Goal: Information Seeking & Learning: Check status

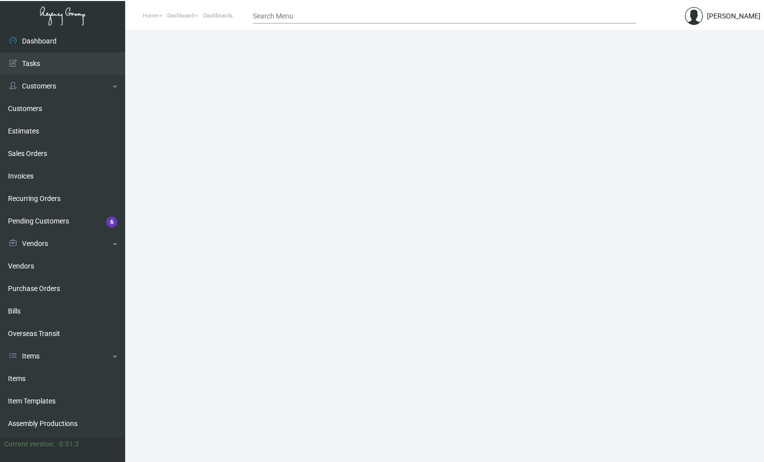
drag, startPoint x: 697, startPoint y: 103, endPoint x: 712, endPoint y: 76, distance: 31.4
click at [698, 102] on main at bounding box center [444, 246] width 639 height 432
click at [27, 112] on link "Customers" at bounding box center [62, 109] width 125 height 23
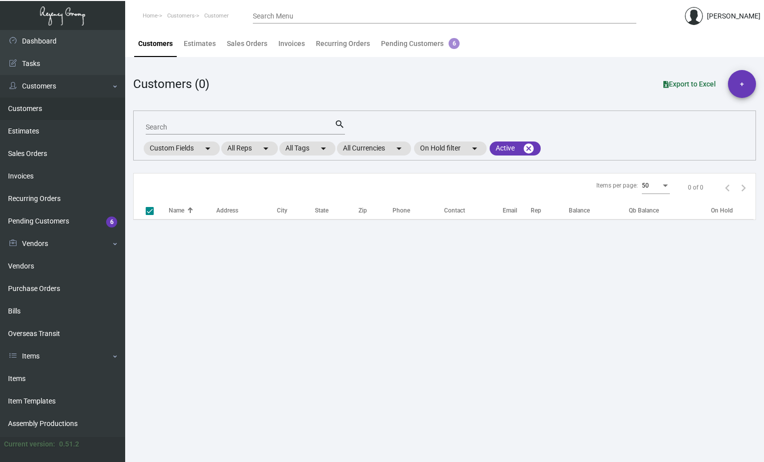
checkbox input "false"
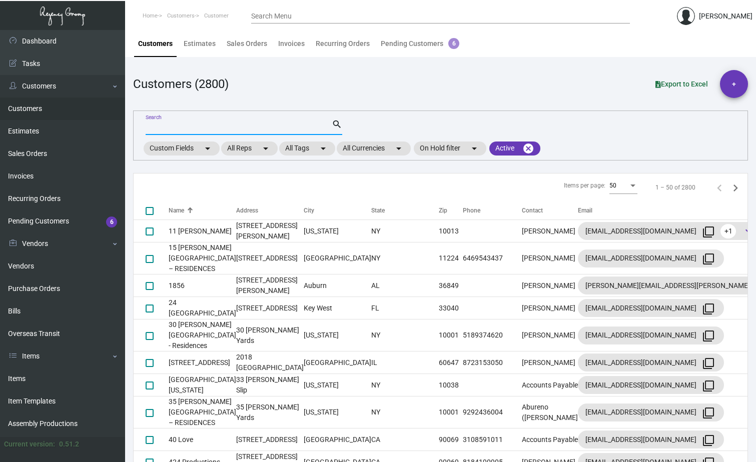
click at [162, 127] on input "Search" at bounding box center [239, 128] width 186 height 8
type input "ace"
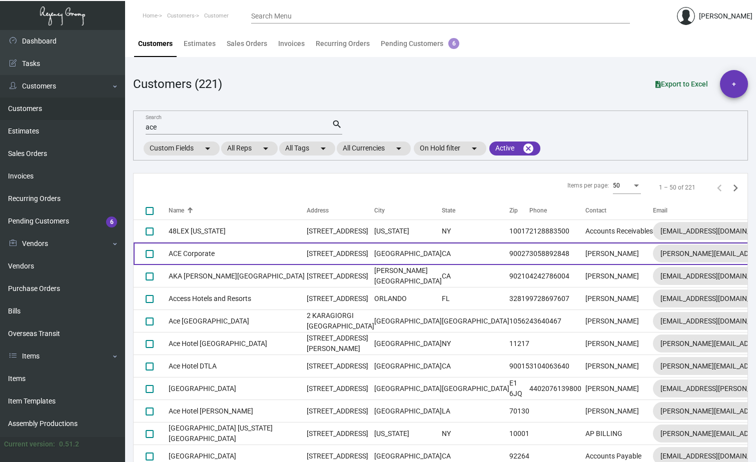
click at [192, 257] on td "ACE Corporate" at bounding box center [238, 254] width 138 height 23
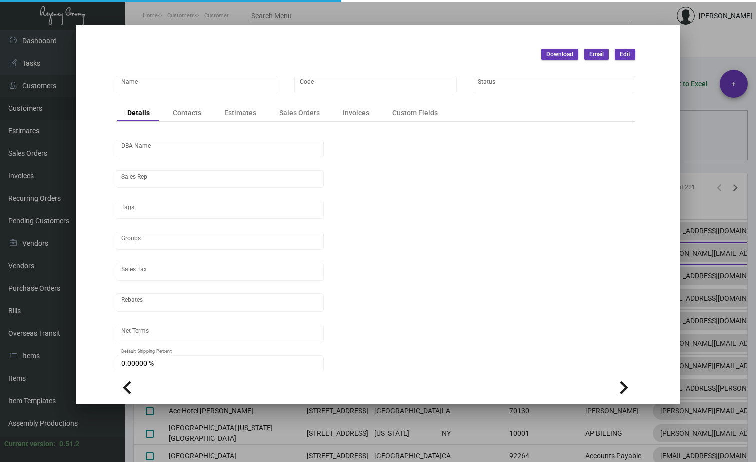
type input "ACE Corporate"
type input "486"
type input "[PERSON_NAME]"
type input "ST CA-[GEOGRAPHIC_DATA]-[GEOGRAPHIC_DATA]"
type input "Net 30"
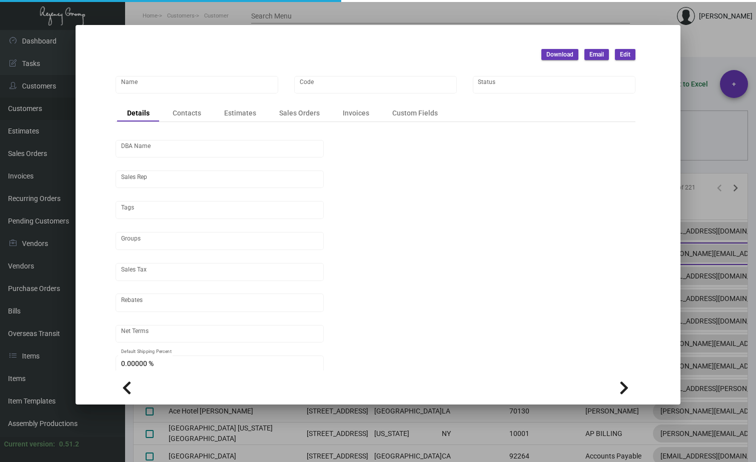
type input "United States Dollar $"
type input "$ 0.00"
checkbox input "true"
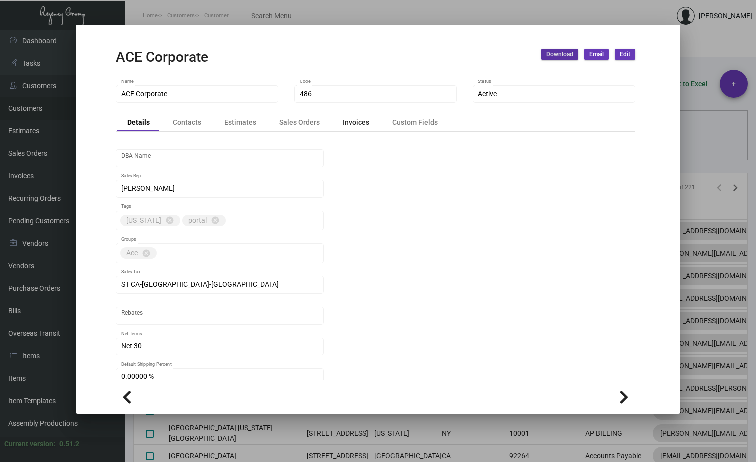
click at [350, 123] on div "Invoices" at bounding box center [356, 123] width 27 height 11
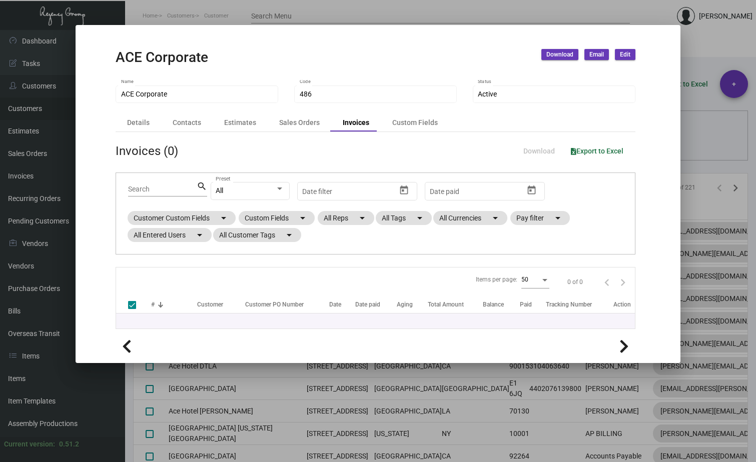
checkbox input "false"
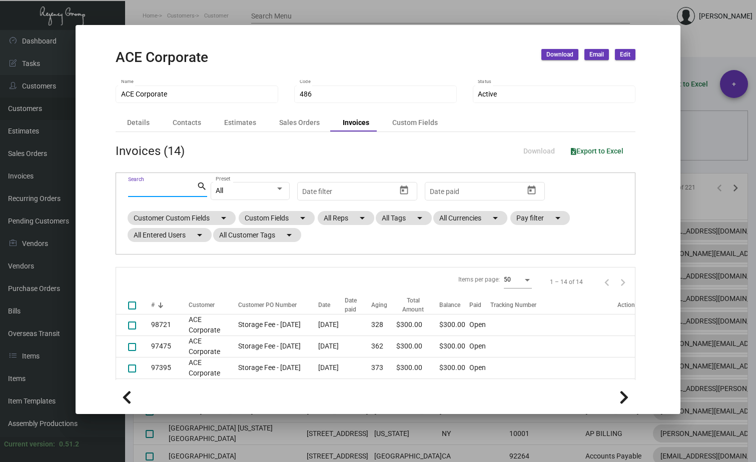
click at [141, 191] on input "Search" at bounding box center [162, 190] width 69 height 8
type input "storage"
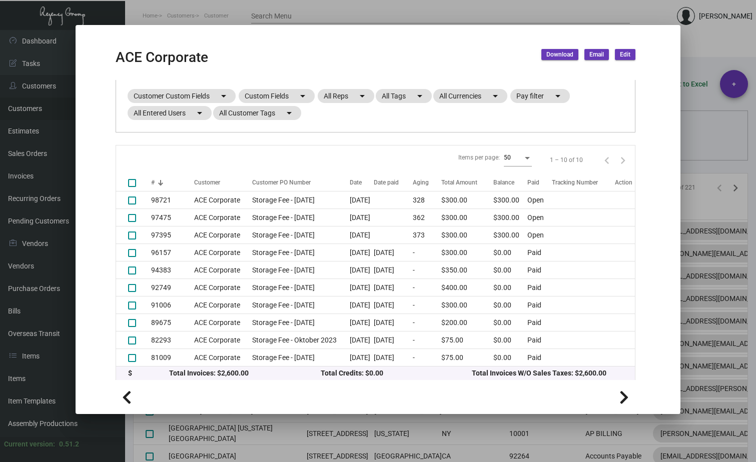
scroll to position [124, 0]
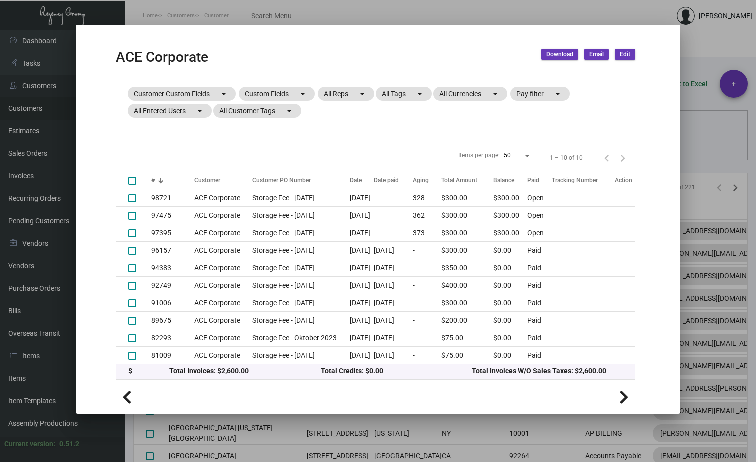
click at [246, 21] on div at bounding box center [378, 231] width 756 height 462
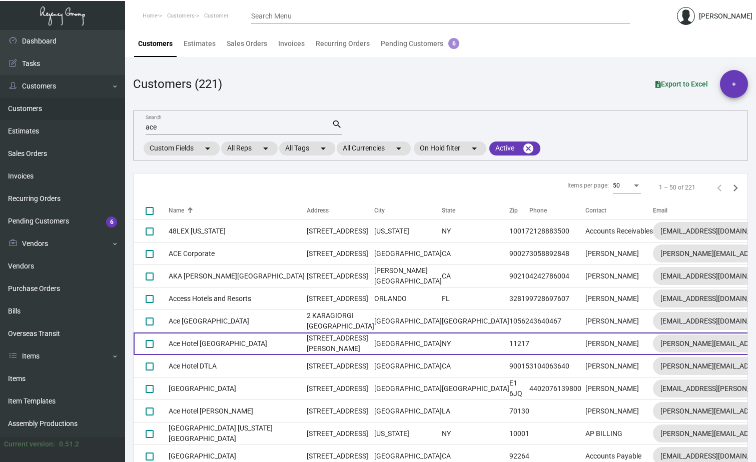
click at [307, 355] on td "[STREET_ADDRESS][PERSON_NAME]" at bounding box center [341, 344] width 68 height 23
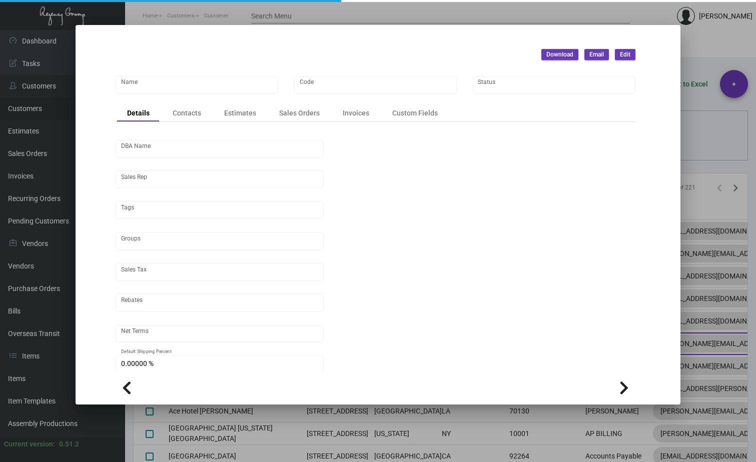
type input "Ace Hotel [GEOGRAPHIC_DATA]"
type input "AHB"
type input "[PERSON_NAME]"
type input "[GEOGRAPHIC_DATA]-[GEOGRAPHIC_DATA]"
type input "Net 30"
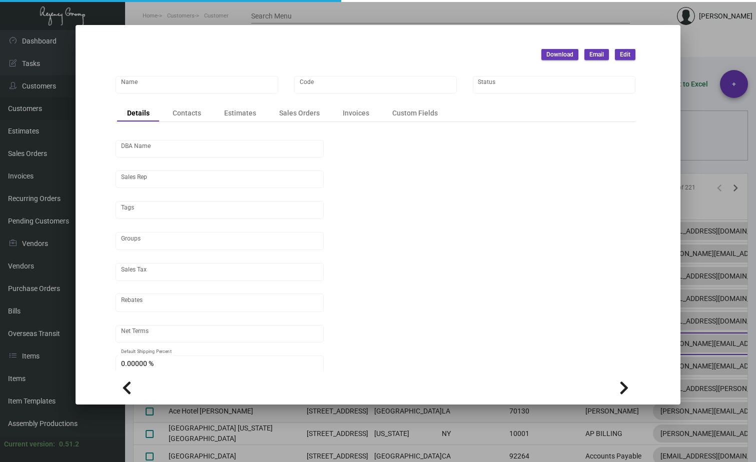
type input "United States Dollar $"
type input "$ 0.00"
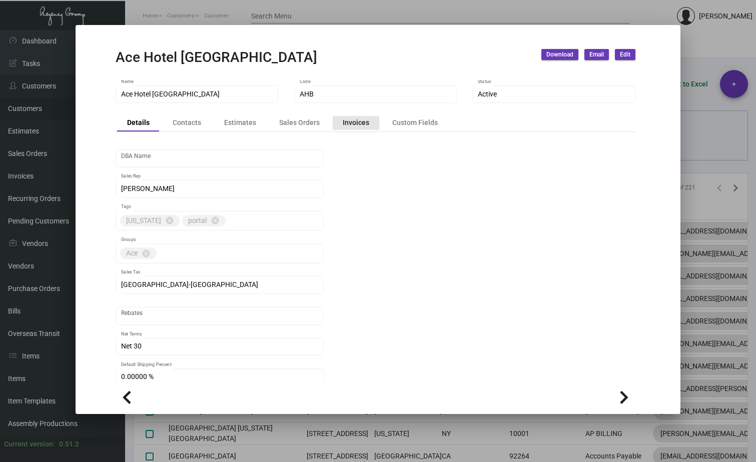
click at [343, 124] on div "Invoices" at bounding box center [356, 123] width 27 height 11
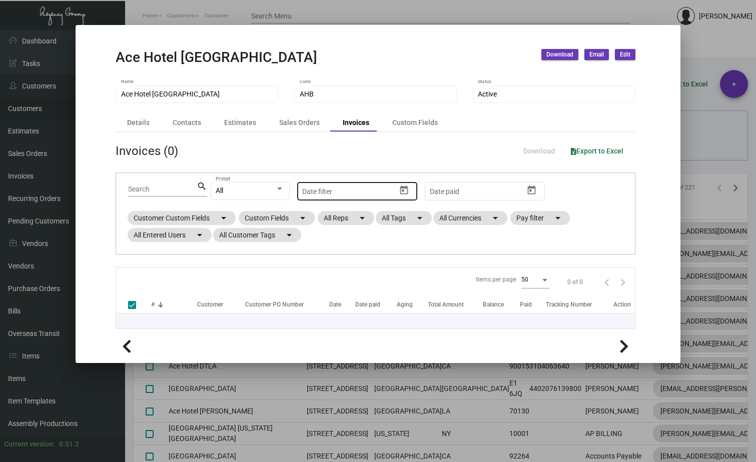
checkbox input "false"
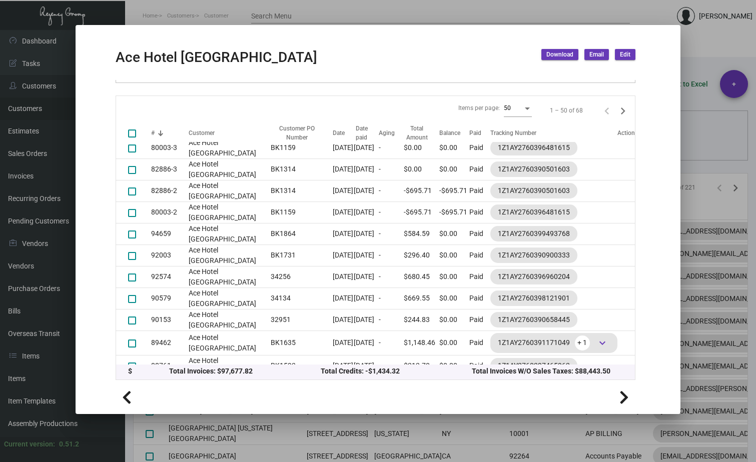
scroll to position [0, 0]
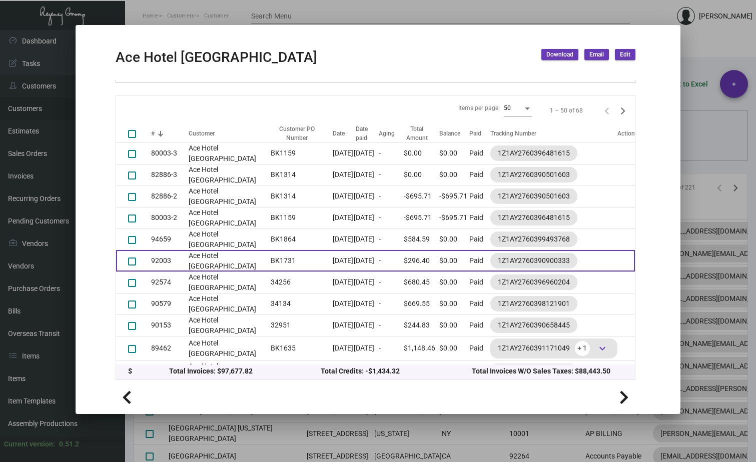
click at [194, 261] on td "Ace Hotel [GEOGRAPHIC_DATA]" at bounding box center [227, 261] width 77 height 22
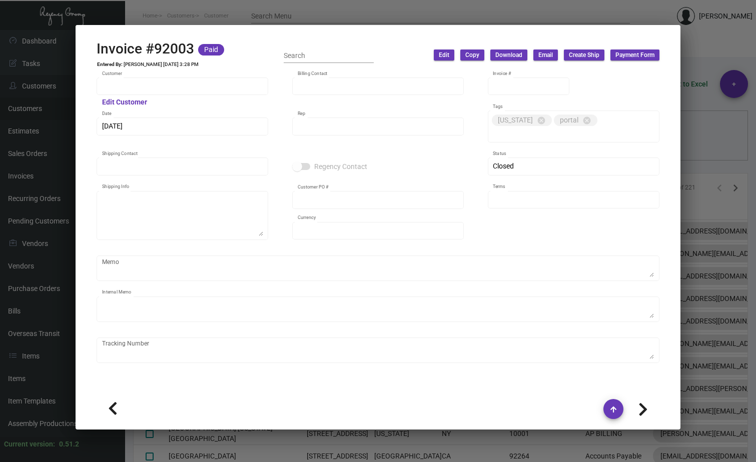
type input "Ace Hotel [GEOGRAPHIC_DATA]"
type input "[PERSON_NAME]"
type input "92003"
type input "[DATE]"
type input "[PERSON_NAME]"
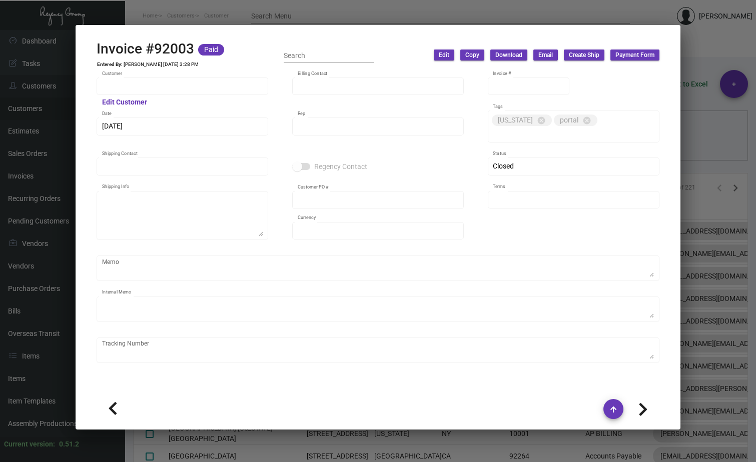
type input "[PERSON_NAME]"
type textarea "Ace Hotel [GEOGRAPHIC_DATA] - [PERSON_NAME] [STREET_ADDRESS][PERSON_NAME]"
type input "BK1731"
type input "United States Dollar $"
type input "Net 30"
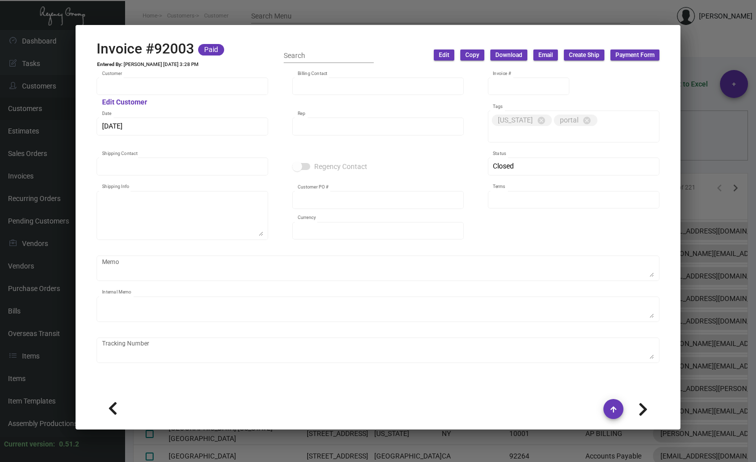
type textarea "9.27"
type input "$ 32.54"
type input "[DATE]"
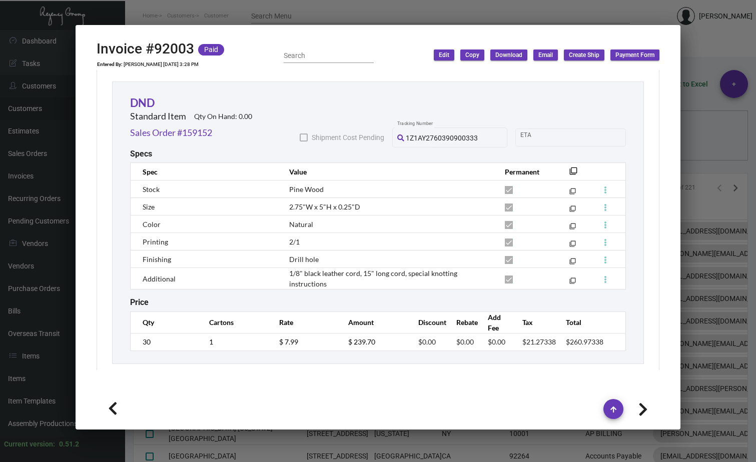
scroll to position [601, 0]
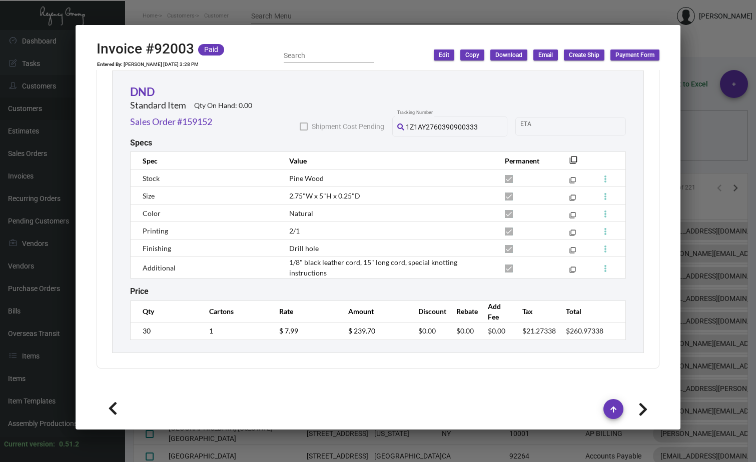
click at [425, 8] on div at bounding box center [378, 231] width 756 height 462
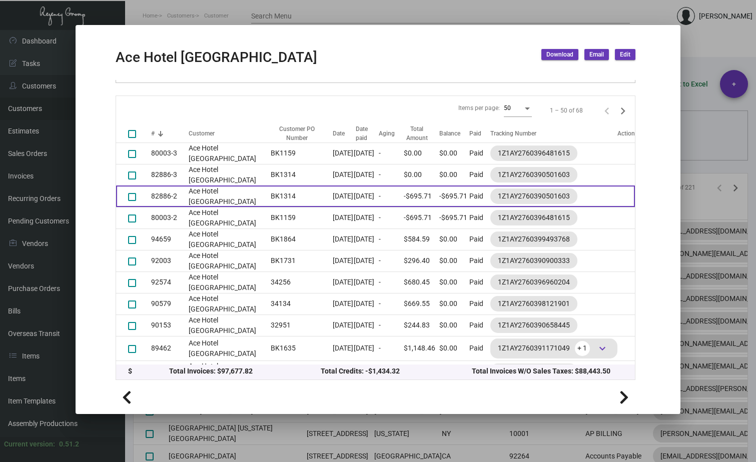
click at [199, 196] on td "Ace Hotel [GEOGRAPHIC_DATA]" at bounding box center [227, 197] width 77 height 22
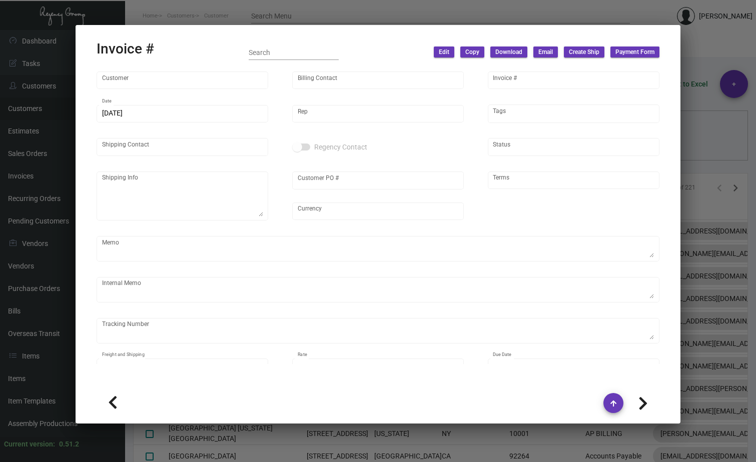
type input "Ace Hotel [GEOGRAPHIC_DATA]"
type input "[PERSON_NAME]"
type input "82886-2"
type input "[DATE]"
type input "[PERSON_NAME]"
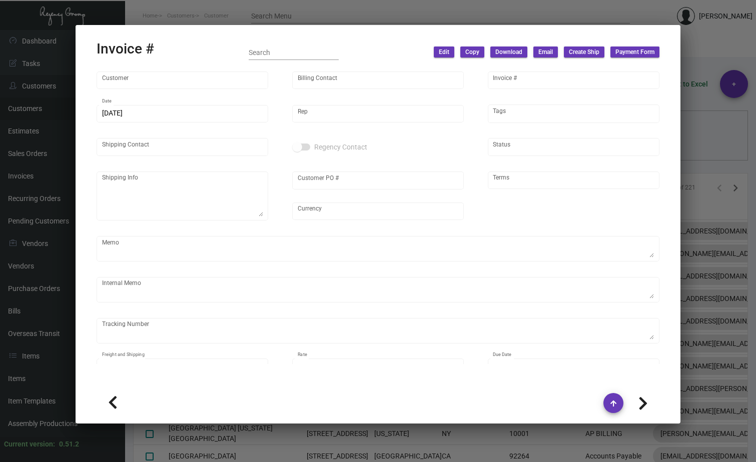
type input "[PERSON_NAME]"
type textarea "Ace Hotel [GEOGRAPHIC_DATA] - [PERSON_NAME] [STREET_ADDRESS][PERSON_NAME]"
type input "BK1314"
type input "United States Dollar $"
type input "Net 30"
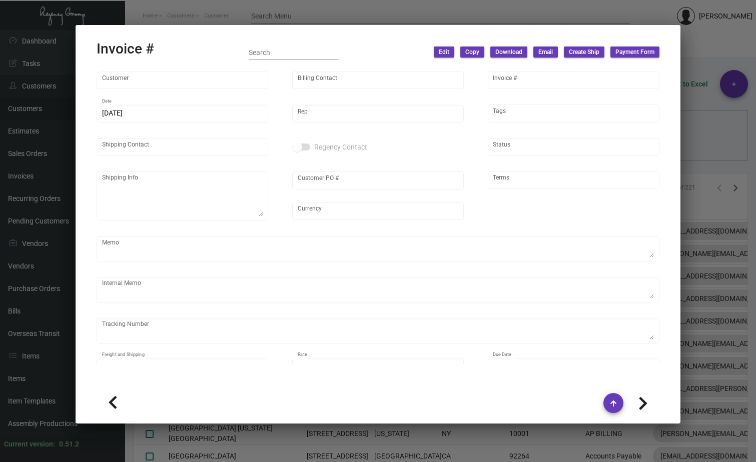
type textarea "8.74 [DATE] - Wrong pricing on Comment Card. Invoiced with $0.699 instead of $0…"
type input "$ 0.00"
type input "[DATE]"
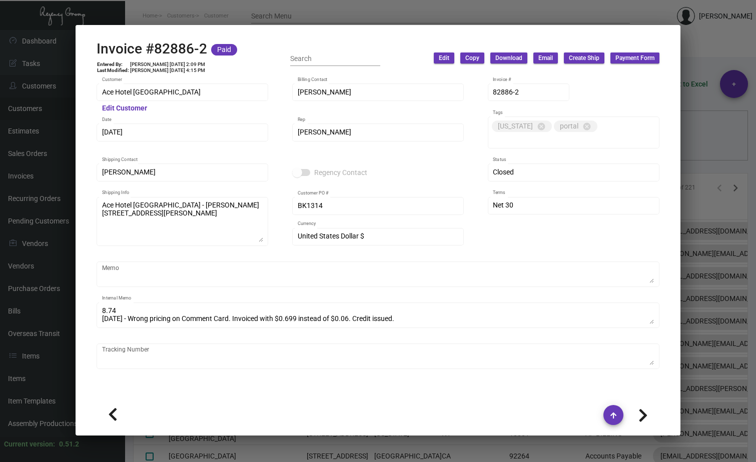
click at [344, 16] on div at bounding box center [378, 231] width 756 height 462
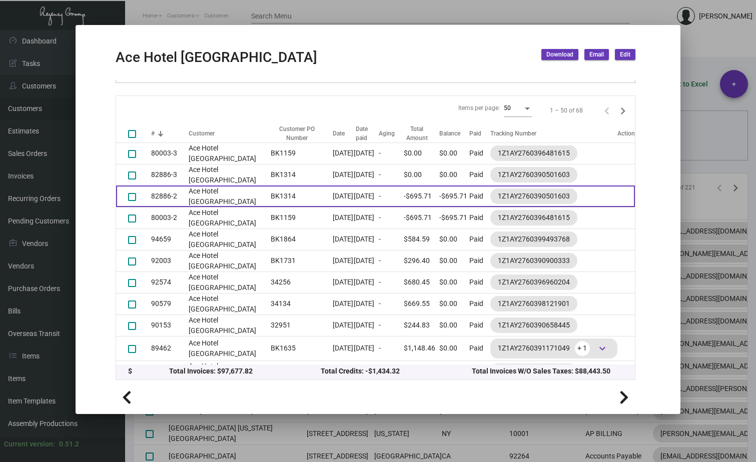
click at [333, 196] on td "[DATE]" at bounding box center [343, 197] width 21 height 22
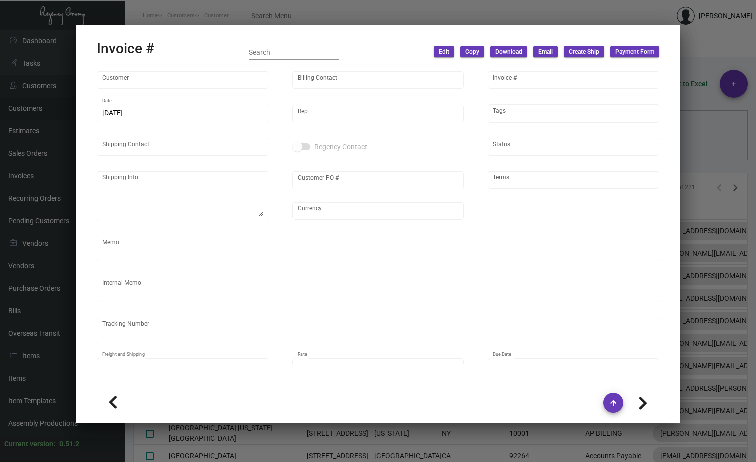
type input "Ace Hotel [GEOGRAPHIC_DATA]"
type input "[PERSON_NAME]"
type input "82886-2"
type input "[DATE]"
type input "[PERSON_NAME]"
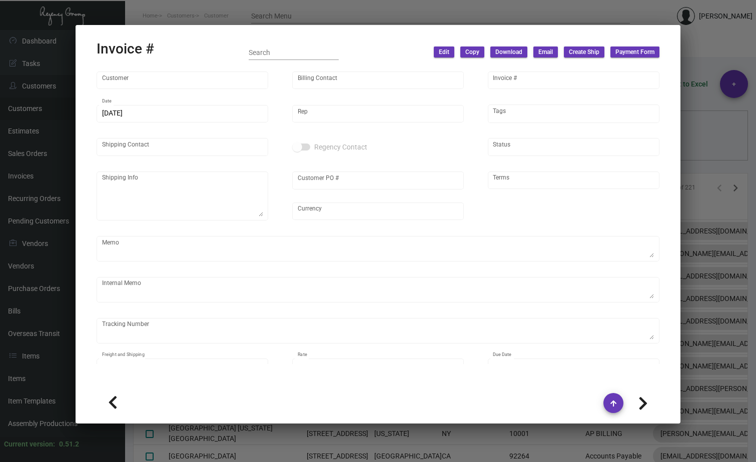
type input "[PERSON_NAME]"
type textarea "Ace Hotel [GEOGRAPHIC_DATA] - [PERSON_NAME] [STREET_ADDRESS][PERSON_NAME]"
type input "BK1314"
type input "United States Dollar $"
type input "Net 30"
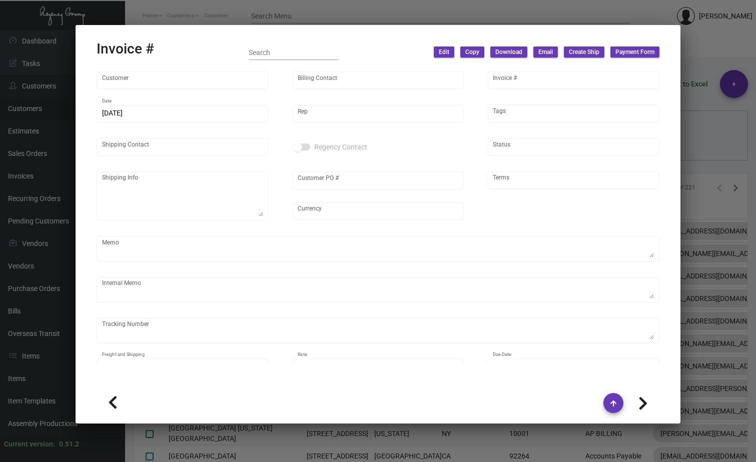
type textarea "8.74 [DATE] - Wrong pricing on Comment Card. Invoiced with $0.699 instead of $0…"
type input "$ 0.00"
type input "[DATE]"
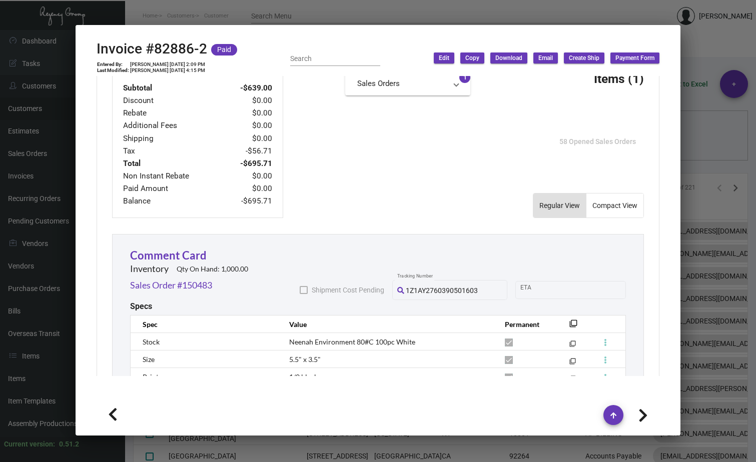
scroll to position [450, 0]
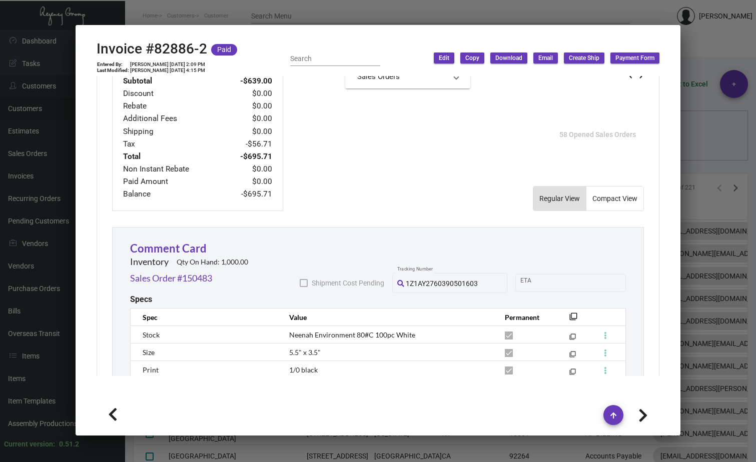
click at [357, 18] on div at bounding box center [378, 231] width 756 height 462
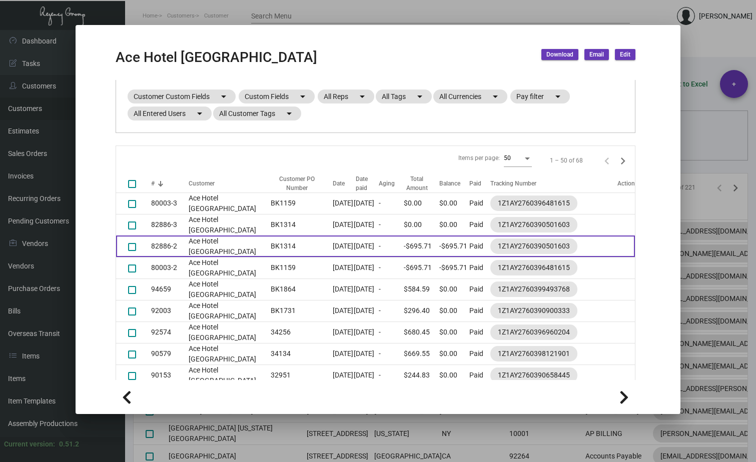
scroll to position [72, 0]
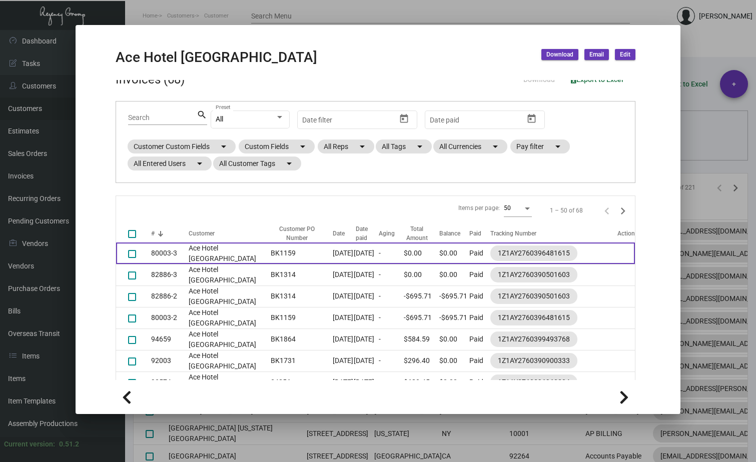
click at [206, 252] on td "Ace Hotel [GEOGRAPHIC_DATA]" at bounding box center [227, 254] width 77 height 22
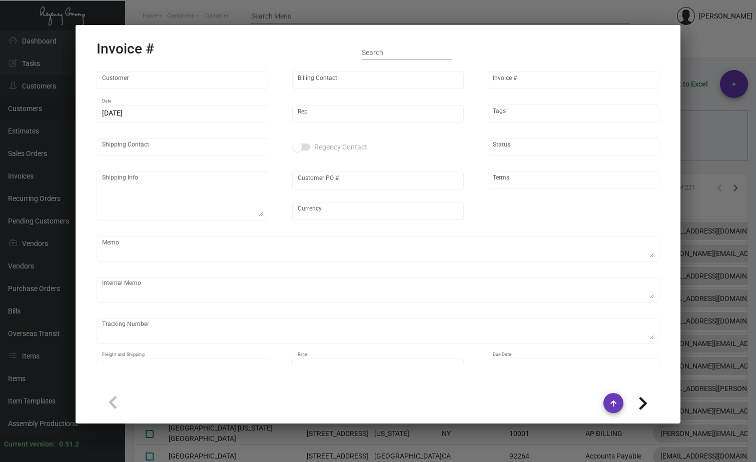
type input "Ace Hotel [GEOGRAPHIC_DATA]"
type input "[PERSON_NAME]"
type input "80003-3"
type input "[DATE]"
type input "[PERSON_NAME]"
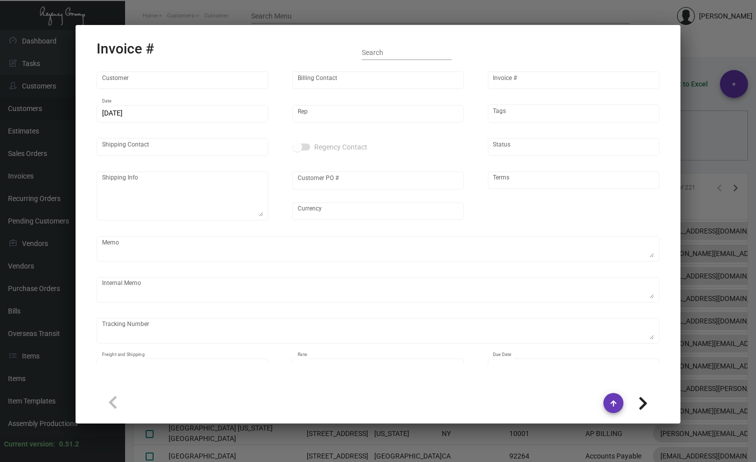
type input "[PERSON_NAME]"
type textarea "Ace Hotel [GEOGRAPHIC_DATA] - [PERSON_NAME] [STREET_ADDRESS][PERSON_NAME]"
type input "BK1159"
type input "United States Dollar $"
type input "Net 30"
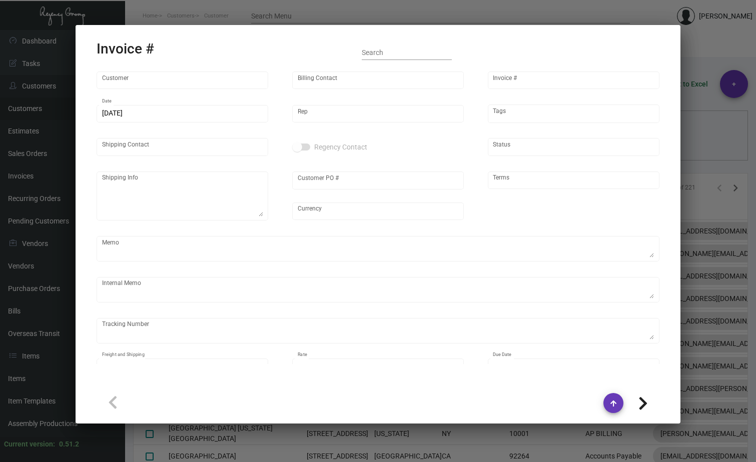
type textarea "ADJUSTMENT FOR CREDIT"
type textarea "9.46"
type input "$ 0.00"
type input "[DATE]"
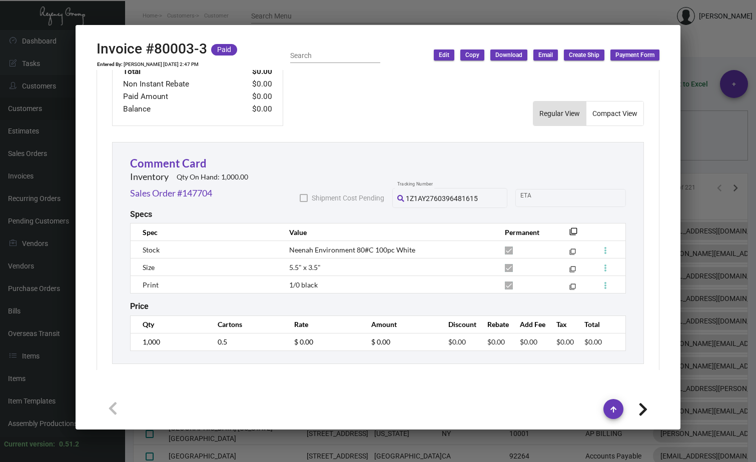
scroll to position [545, 0]
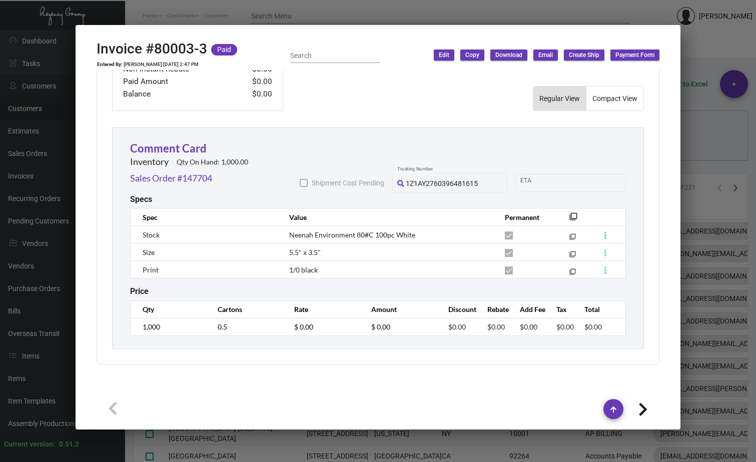
click at [379, 10] on div at bounding box center [378, 231] width 756 height 462
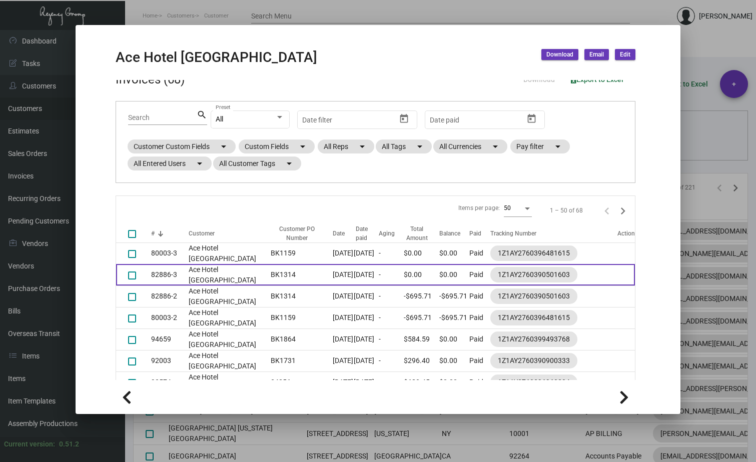
click at [281, 276] on td "BK1314" at bounding box center [300, 275] width 68 height 22
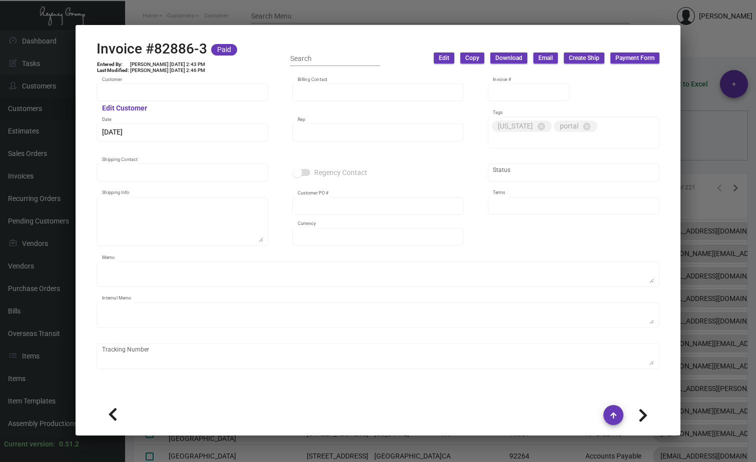
type input "Ace Hotel [GEOGRAPHIC_DATA]"
type input "[PERSON_NAME]"
type input "82886-3"
type input "[DATE]"
type input "[PERSON_NAME]"
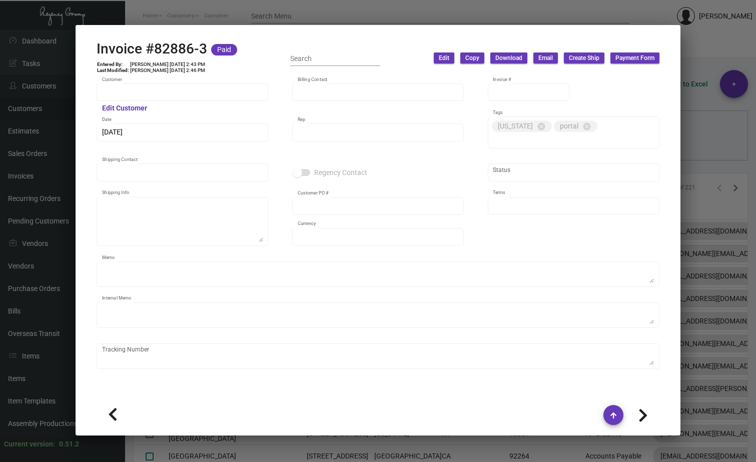
type input "[PERSON_NAME]"
type textarea "Ace Hotel [GEOGRAPHIC_DATA] - [PERSON_NAME] [STREET_ADDRESS][PERSON_NAME]"
type input "BK1314"
type input "United States Dollar $"
type input "Net 30"
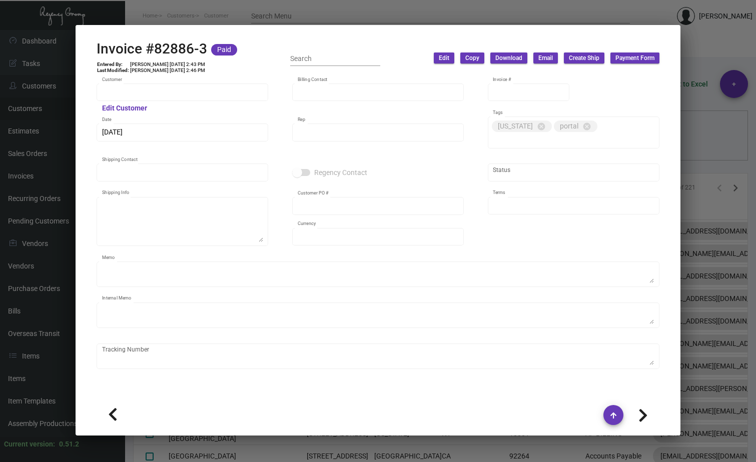
type textarea "ADJUSTMENT FOR CREDIT"
type textarea "8.74"
type input "$ 0.00"
type input "[DATE]"
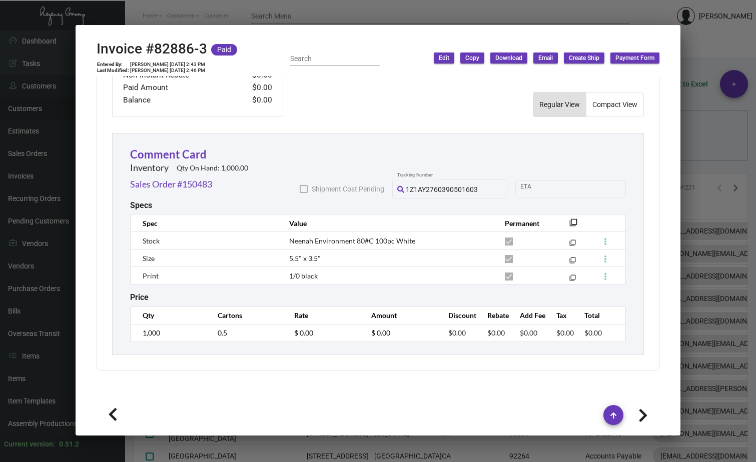
click at [359, 15] on div at bounding box center [378, 231] width 756 height 462
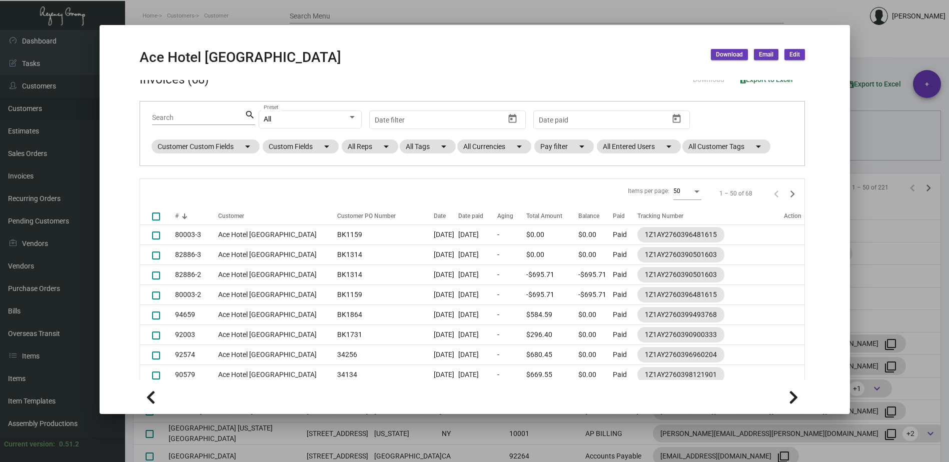
click at [554, 18] on div at bounding box center [474, 231] width 949 height 462
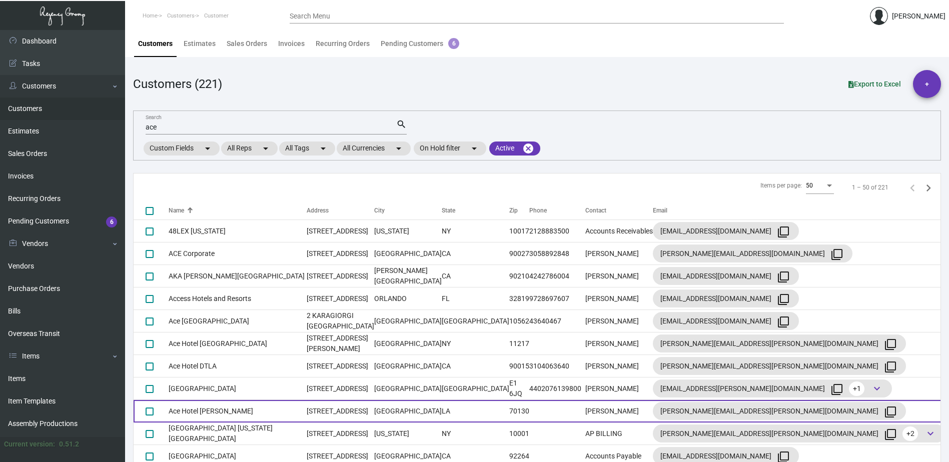
click at [248, 413] on td "Ace Hotel [PERSON_NAME]" at bounding box center [238, 411] width 138 height 23
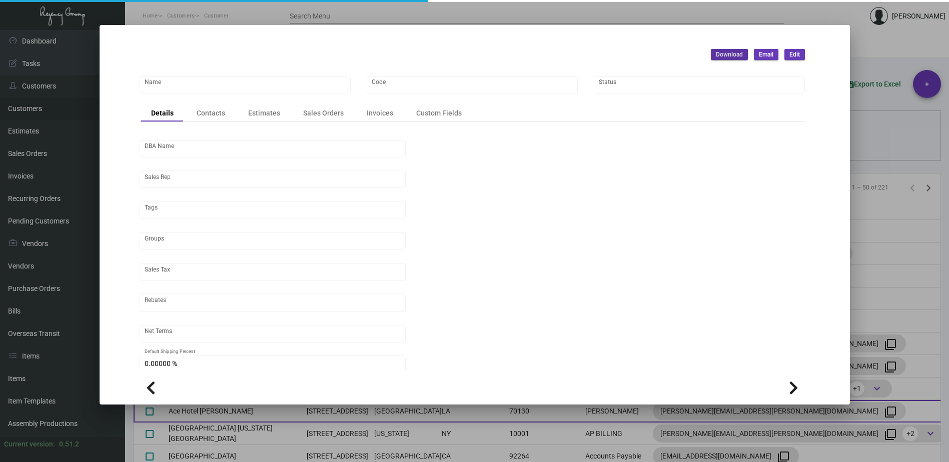
type input "Ace Hotel [PERSON_NAME]"
type input "490"
type input "[PERSON_NAME]"
type input "Out of State"
type input "Net 30"
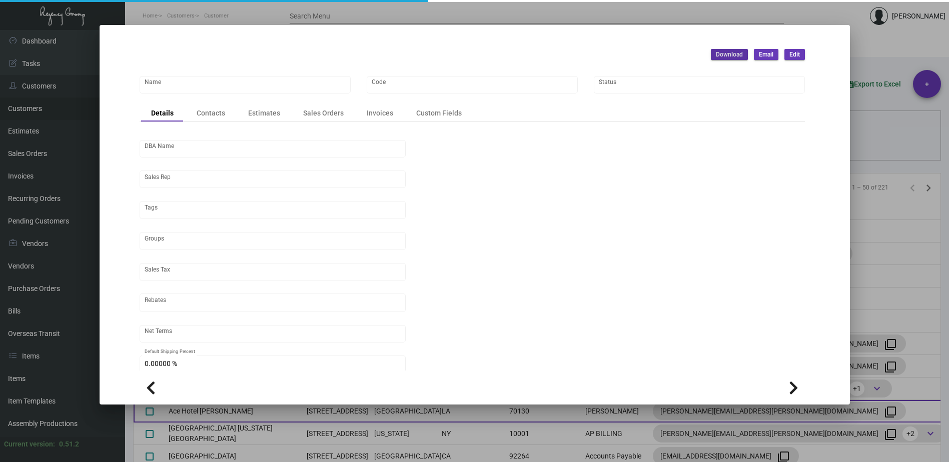
type input "United States Dollar $"
type input "$ 0.00"
checkbox input "true"
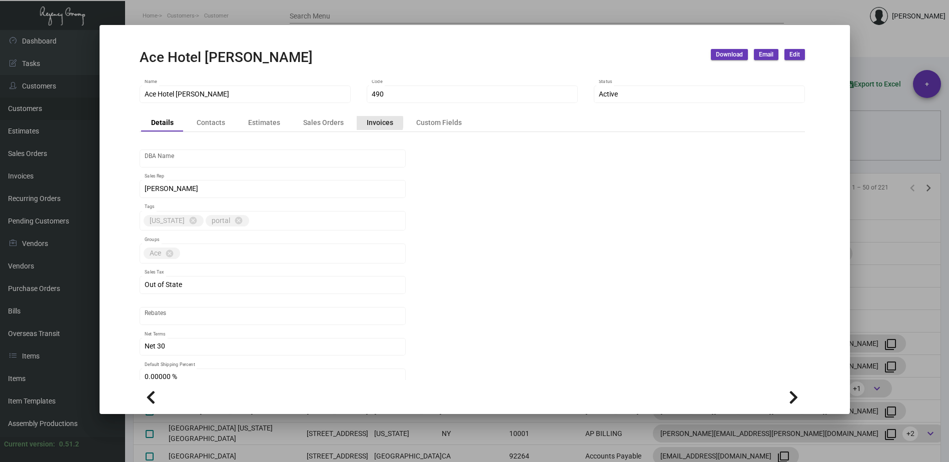
click at [376, 123] on div "Invoices" at bounding box center [380, 123] width 27 height 11
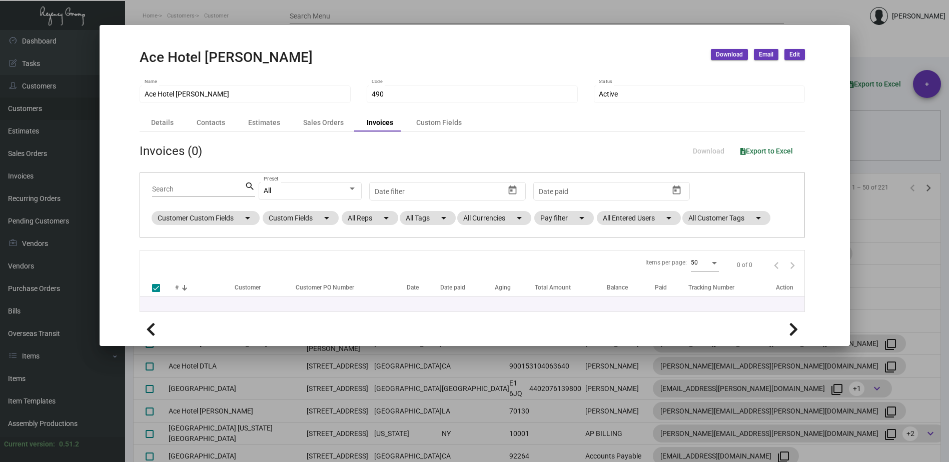
checkbox input "false"
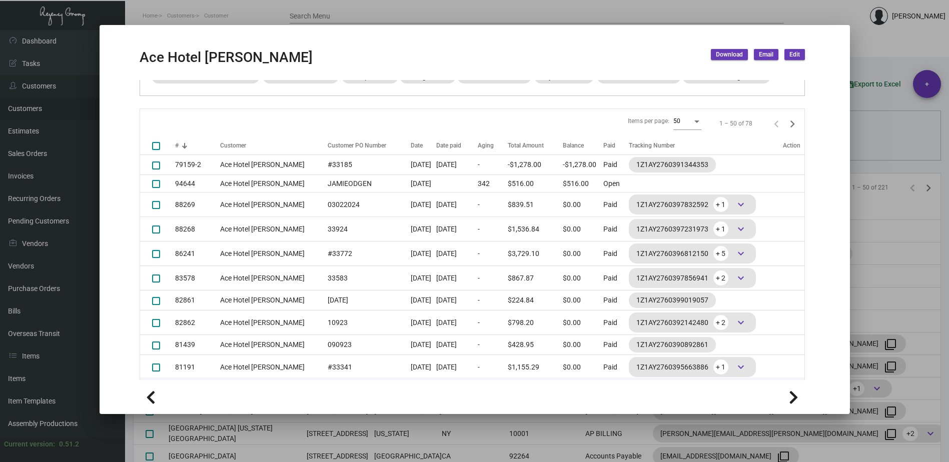
scroll to position [155, 0]
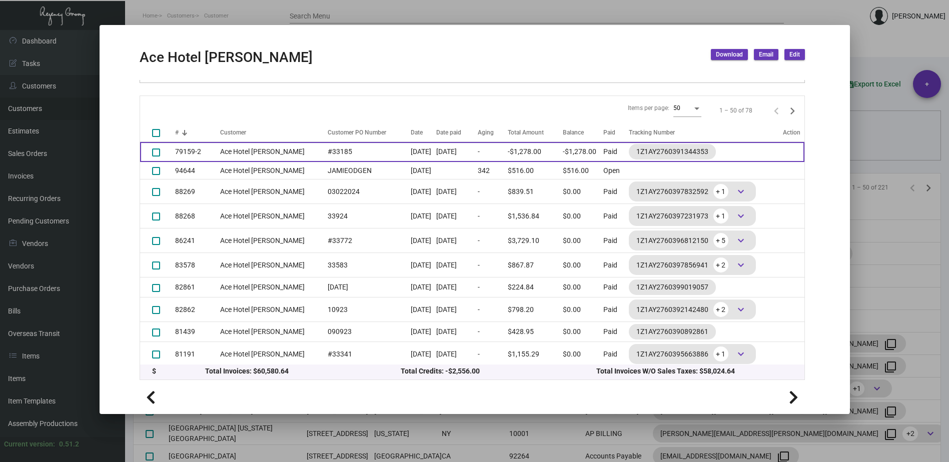
click at [323, 158] on td "#33185" at bounding box center [367, 152] width 88 height 20
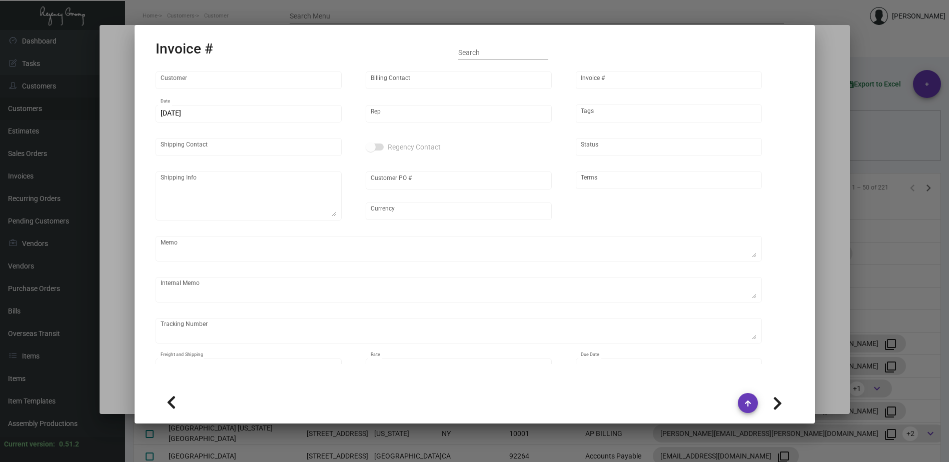
type input "Ace Hotel [PERSON_NAME]"
type input "[PERSON_NAME]"
type input "79159-2"
type input "[DATE]"
type input "[PERSON_NAME]"
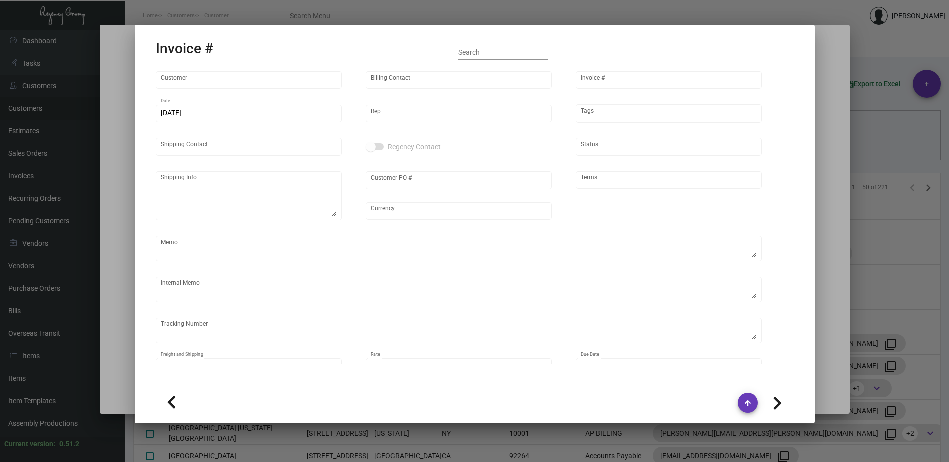
type input "[PERSON_NAME]"
type textarea "Ace Hotel [PERSON_NAME] [STREET_ADDRESS]"
type input "#33185"
type input "United States Dollar $"
type input "Net 30"
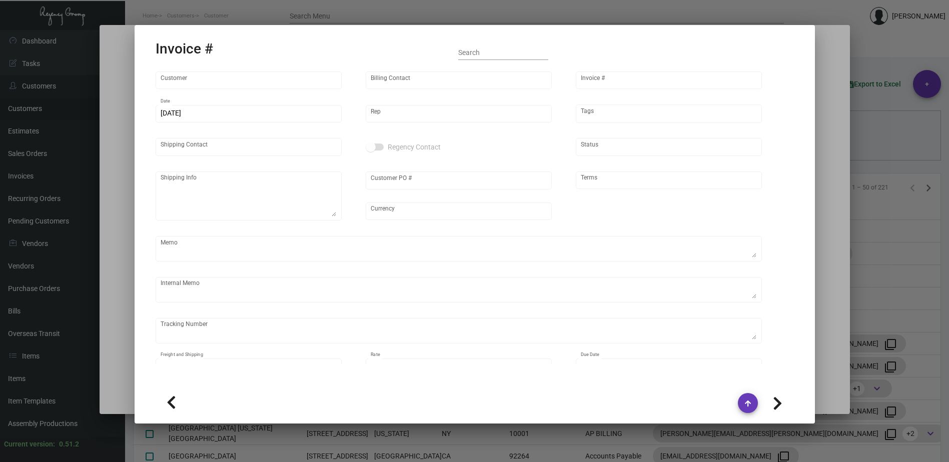
type textarea "172.56 [DATE] - Wrong pricing on Comment Card. Invoiced with $0.699 instead of …"
type input "$ 0.00"
type input "[DATE]"
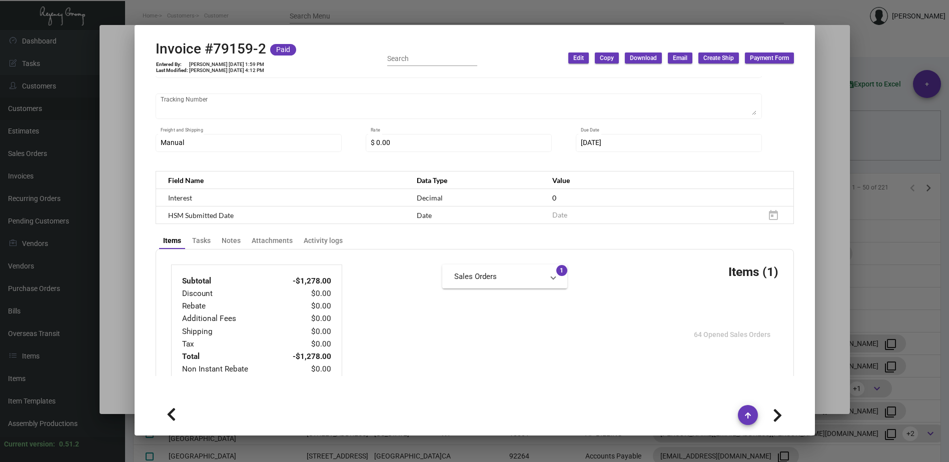
scroll to position [450, 0]
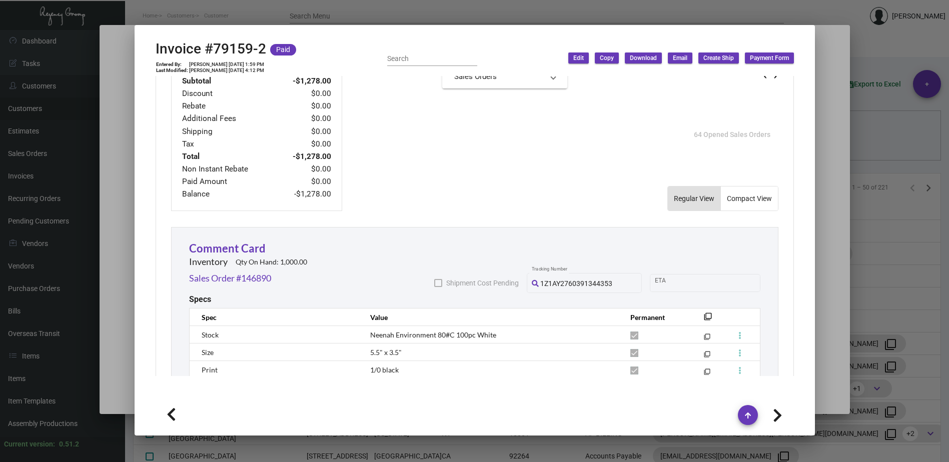
click at [661, 18] on div at bounding box center [474, 231] width 949 height 462
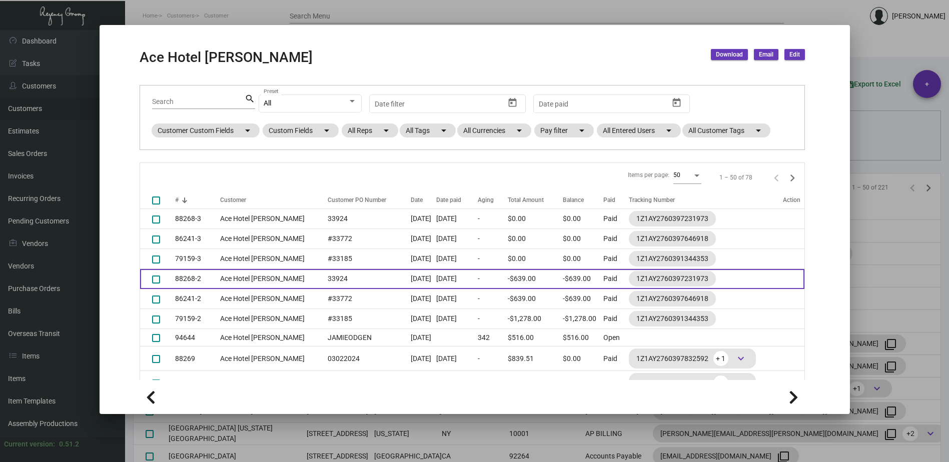
scroll to position [0, 0]
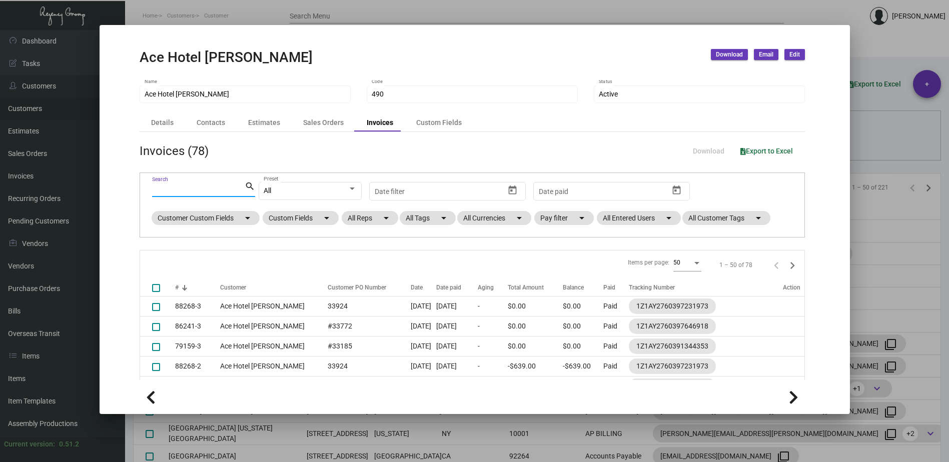
click at [164, 188] on input "Search" at bounding box center [198, 190] width 93 height 8
type input "storage"
checkbox input "true"
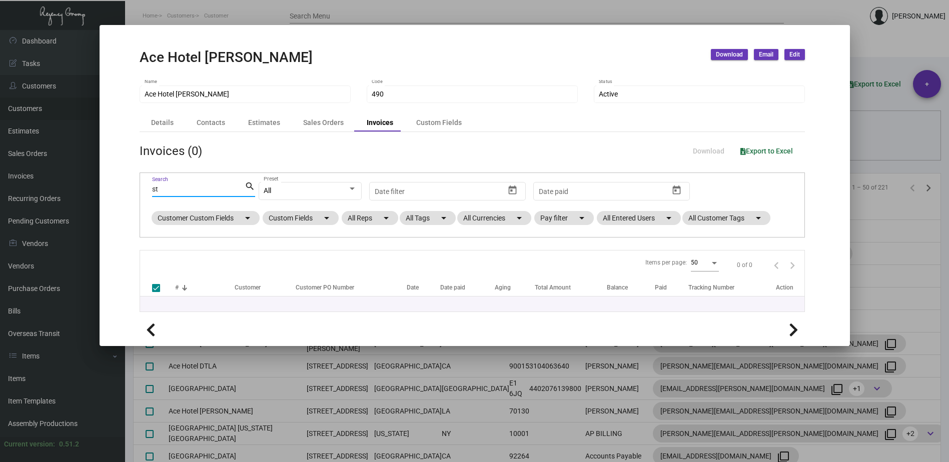
type input "s"
checkbox input "false"
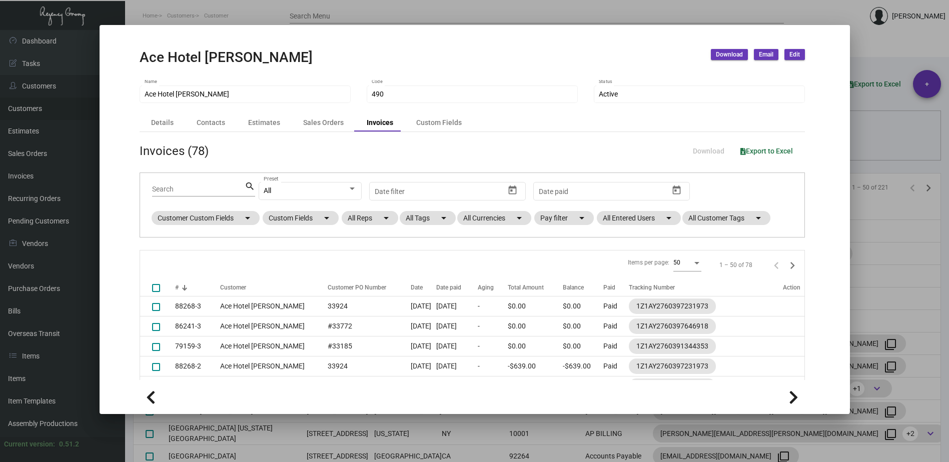
click at [619, 9] on div at bounding box center [474, 231] width 949 height 462
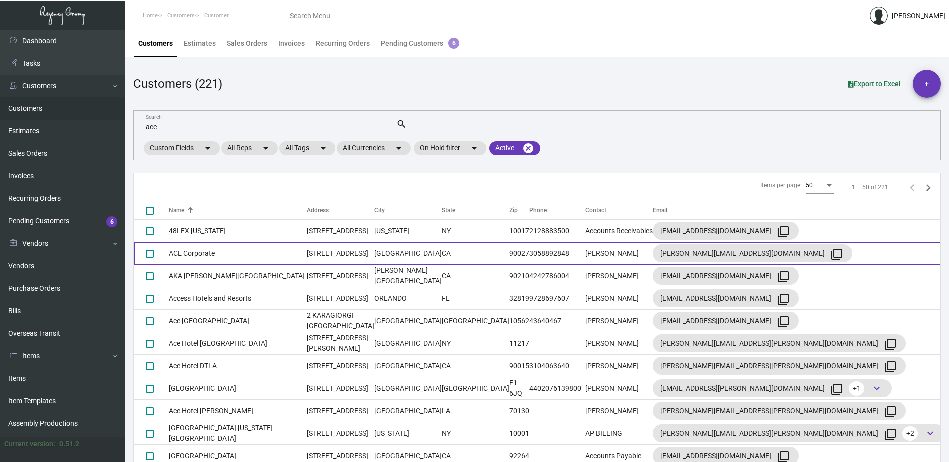
click at [207, 254] on td "ACE Corporate" at bounding box center [238, 254] width 138 height 23
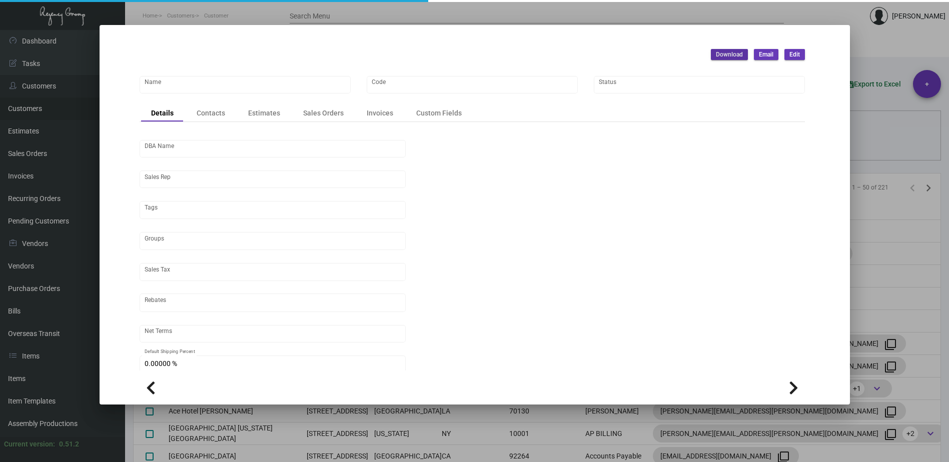
type input "ACE Corporate"
type input "486"
type input "[PERSON_NAME]"
type input "ST CA-[GEOGRAPHIC_DATA]-[GEOGRAPHIC_DATA]"
type input "Net 30"
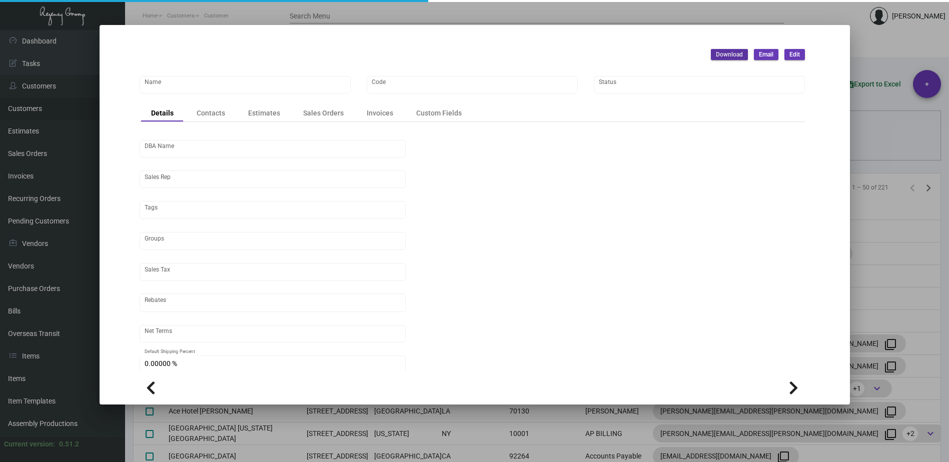
type input "United States Dollar $"
type input "$ 0.00"
checkbox input "true"
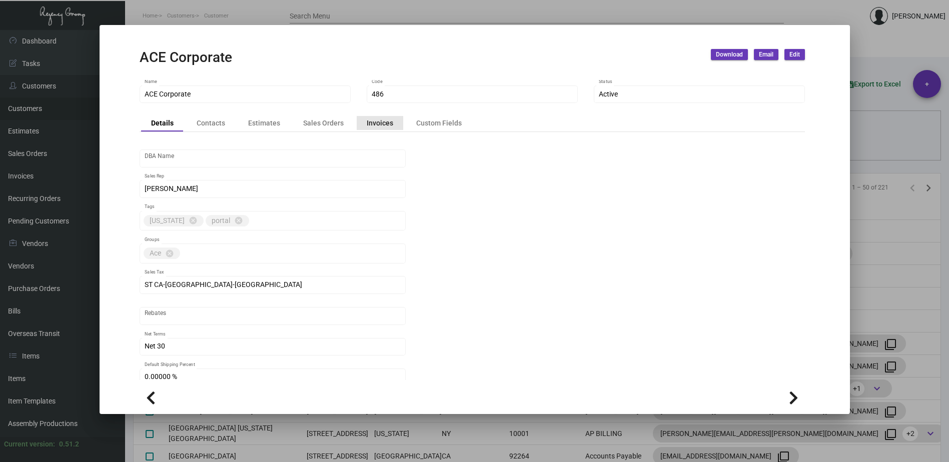
click at [384, 121] on div "Invoices" at bounding box center [380, 123] width 27 height 11
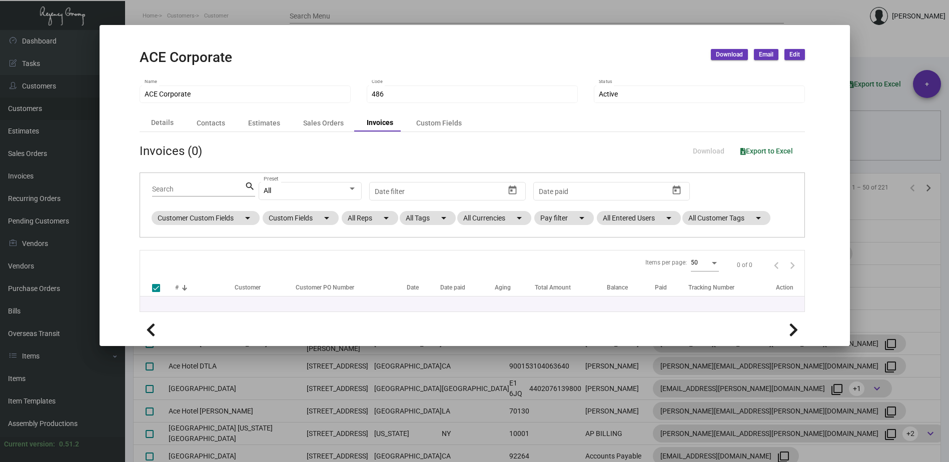
checkbox input "false"
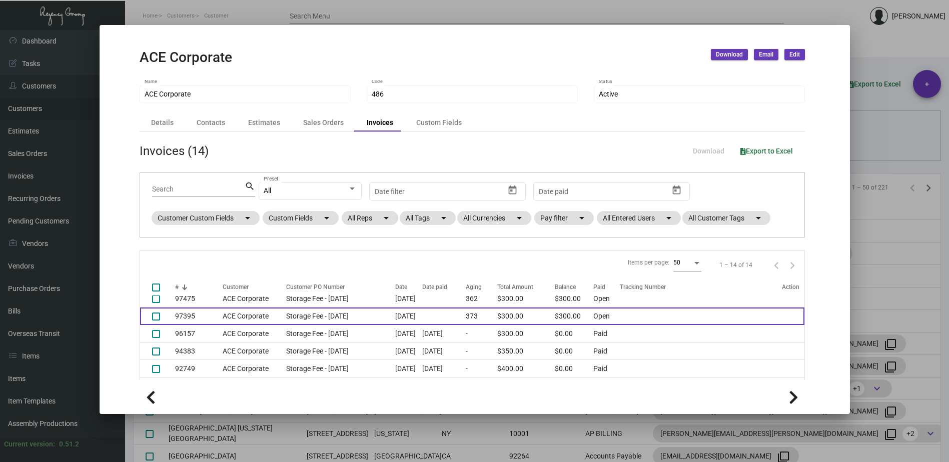
scroll to position [37, 0]
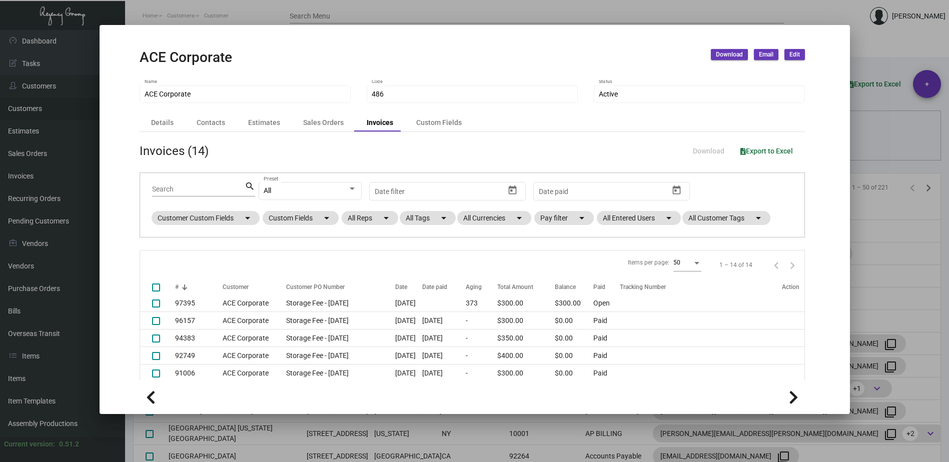
click at [174, 12] on div at bounding box center [474, 231] width 949 height 462
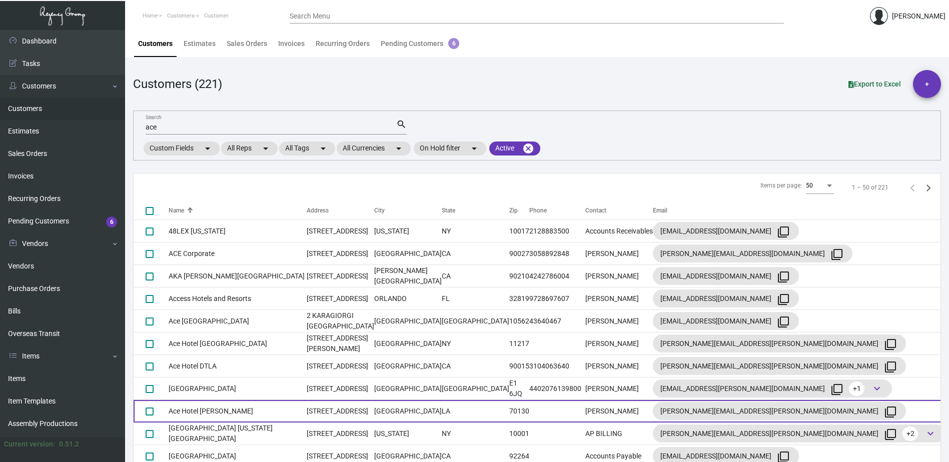
click at [210, 414] on td "Ace Hotel [PERSON_NAME]" at bounding box center [238, 411] width 138 height 23
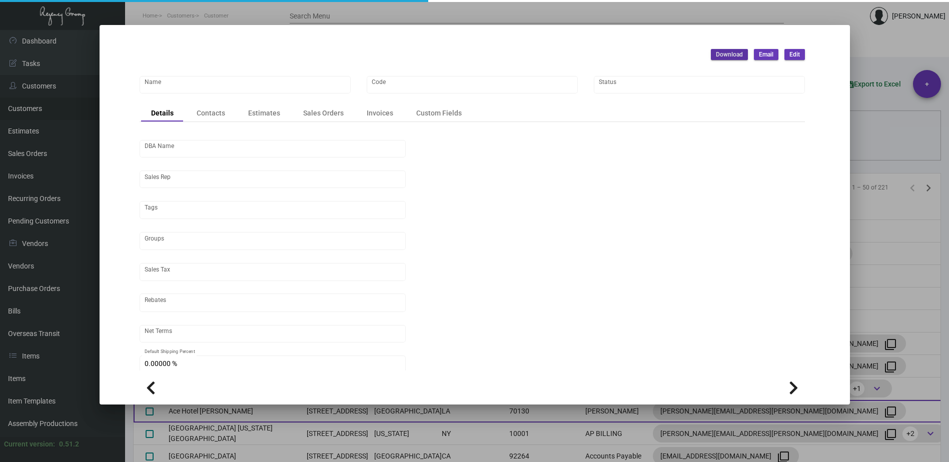
type input "Ace Hotel [PERSON_NAME]"
type input "490"
type input "[PERSON_NAME]"
type input "Out of State"
type input "Net 30"
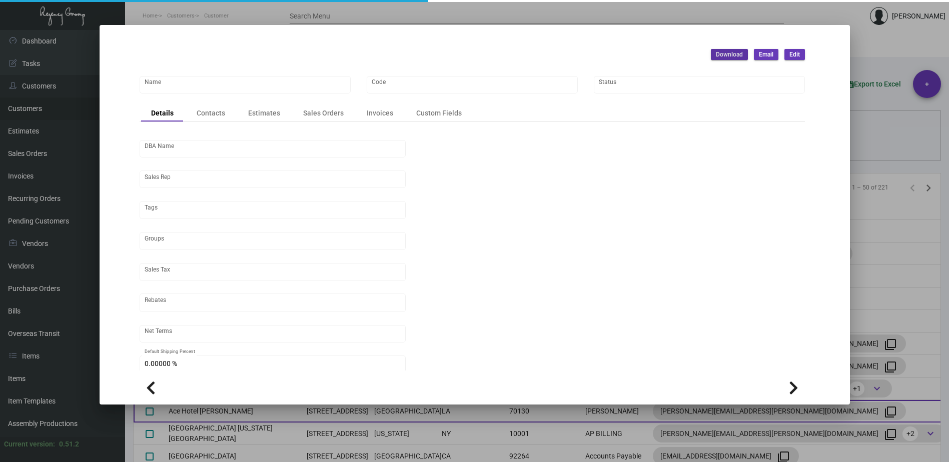
type input "United States Dollar $"
type input "$ 0.00"
checkbox input "true"
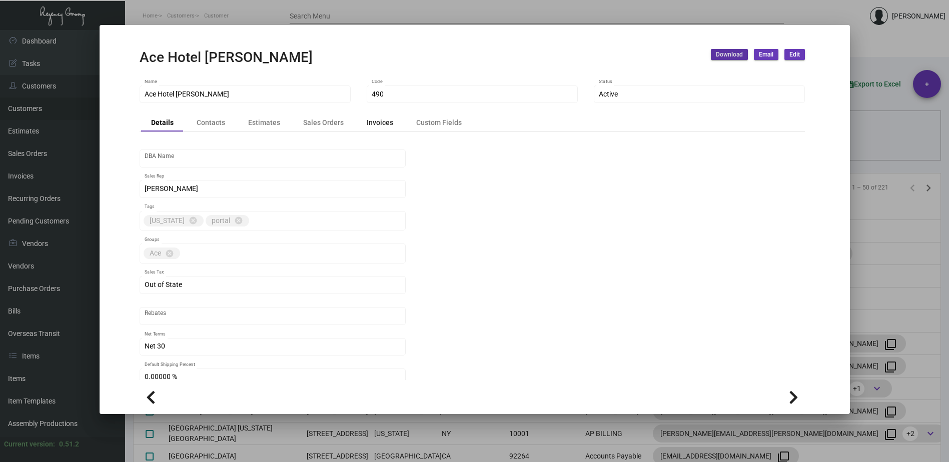
click at [376, 123] on div "Invoices" at bounding box center [380, 123] width 27 height 11
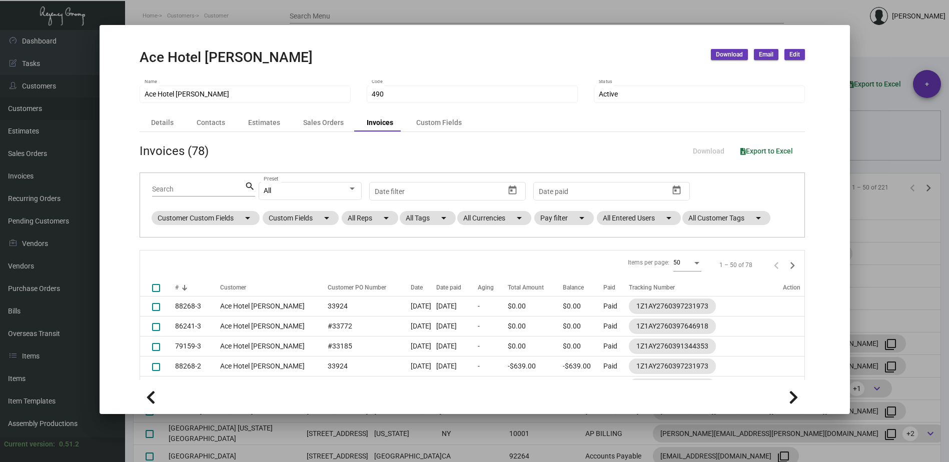
checkbox input "false"
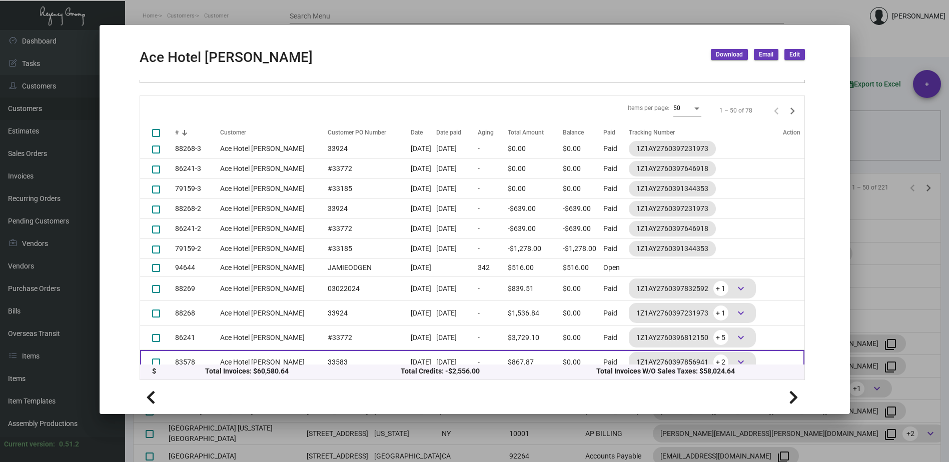
scroll to position [0, 0]
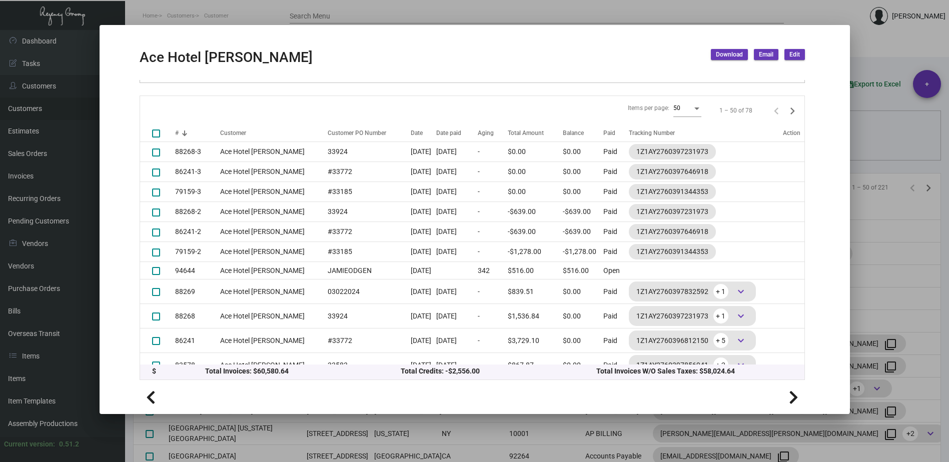
click at [380, 14] on div at bounding box center [474, 231] width 949 height 462
